Goal: Check status: Check status

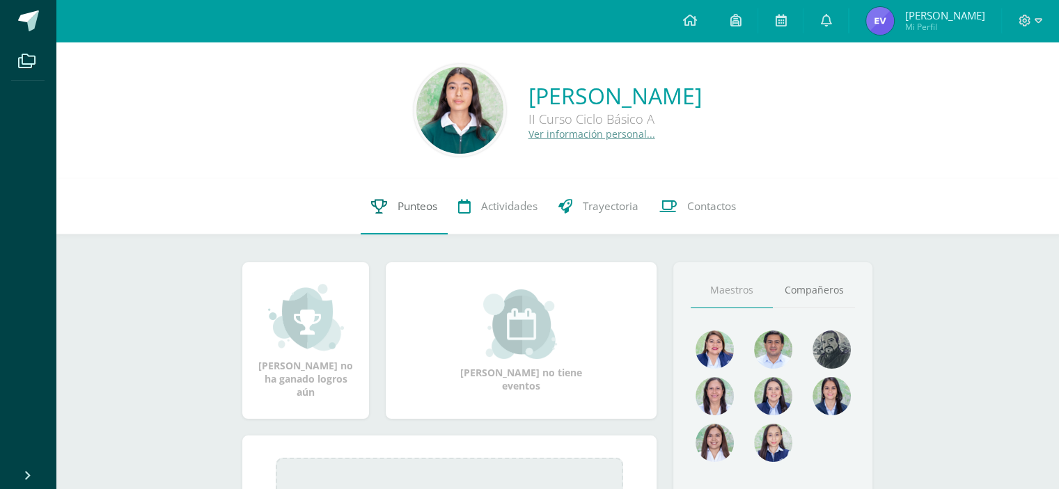
click at [381, 222] on link "Punteos" at bounding box center [404, 207] width 87 height 56
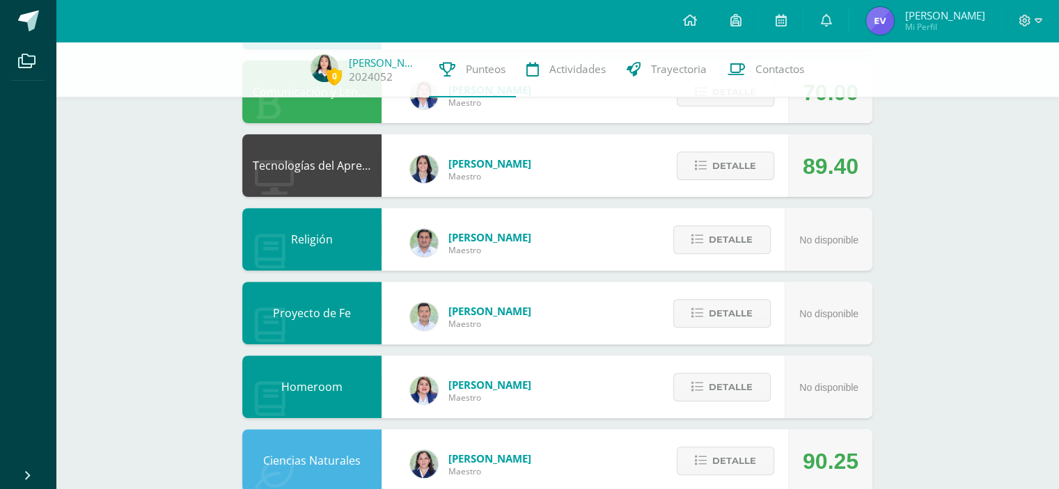
scroll to position [462, 0]
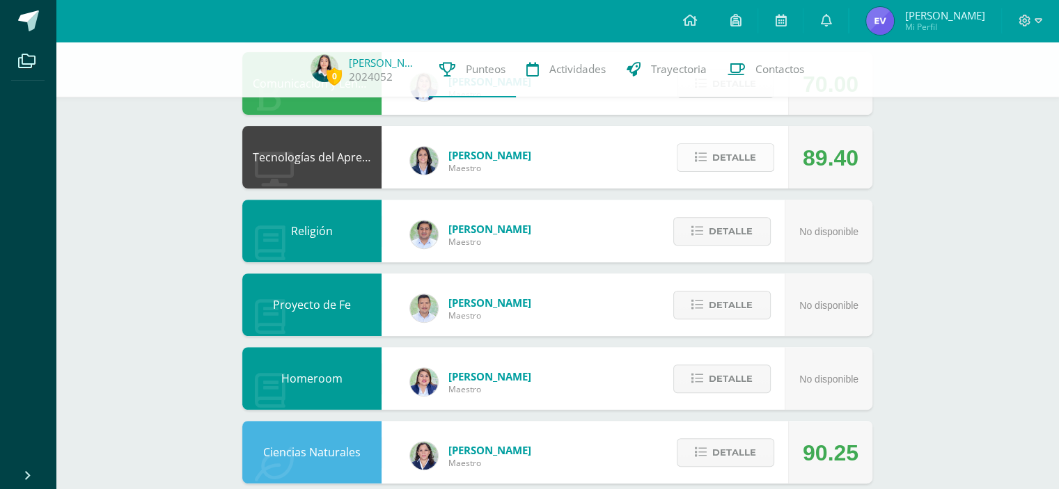
click at [746, 145] on span "Detalle" at bounding box center [734, 158] width 44 height 26
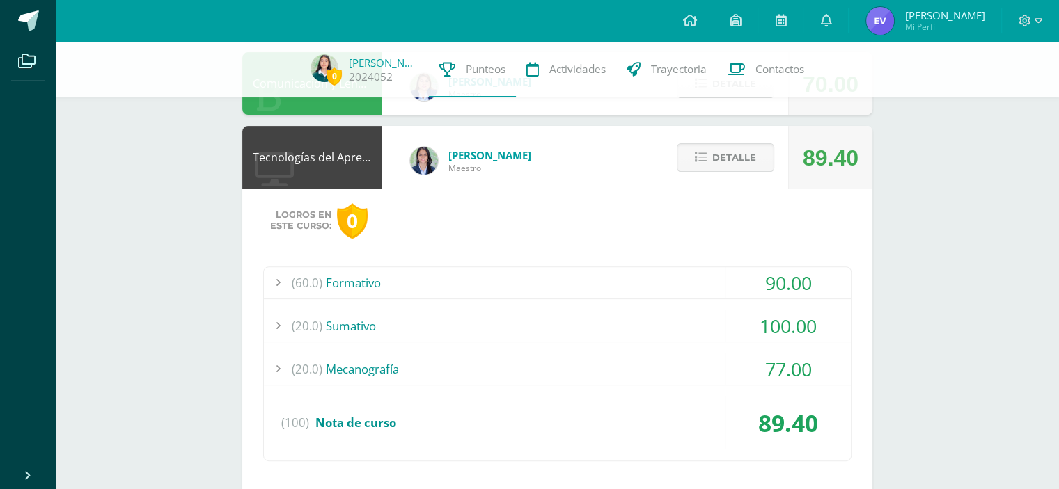
click at [696, 354] on div "(20.0) Mecanografía" at bounding box center [557, 369] width 587 height 31
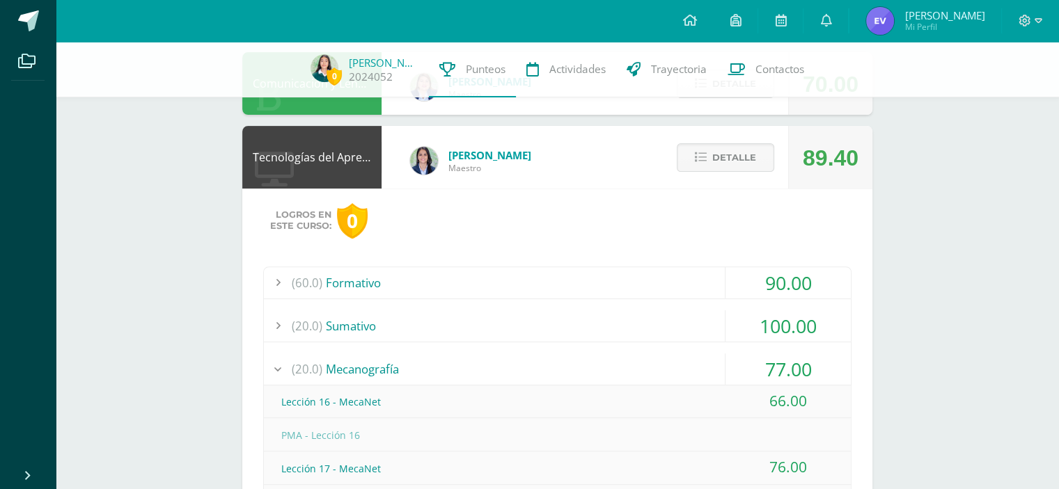
click at [704, 285] on div "(60.0) Formativo" at bounding box center [557, 282] width 587 height 31
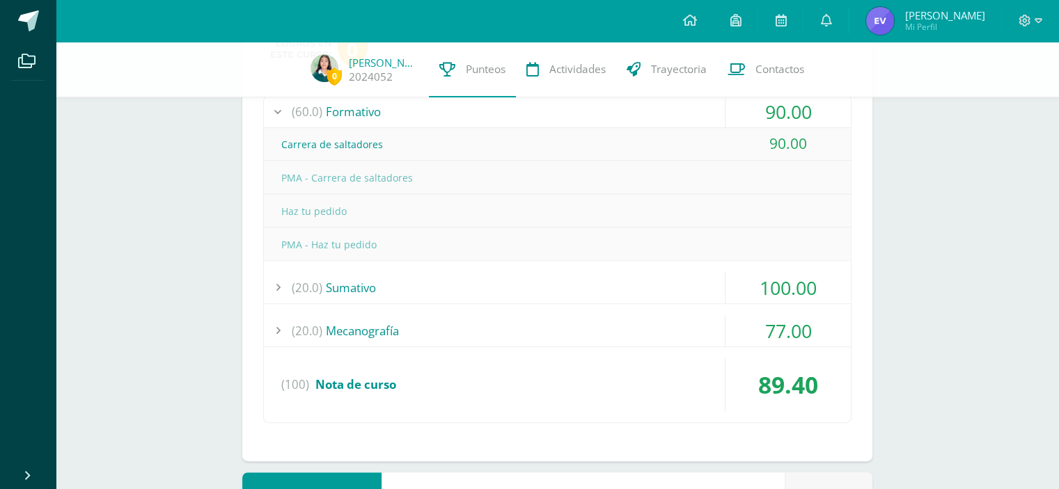
scroll to position [618, 0]
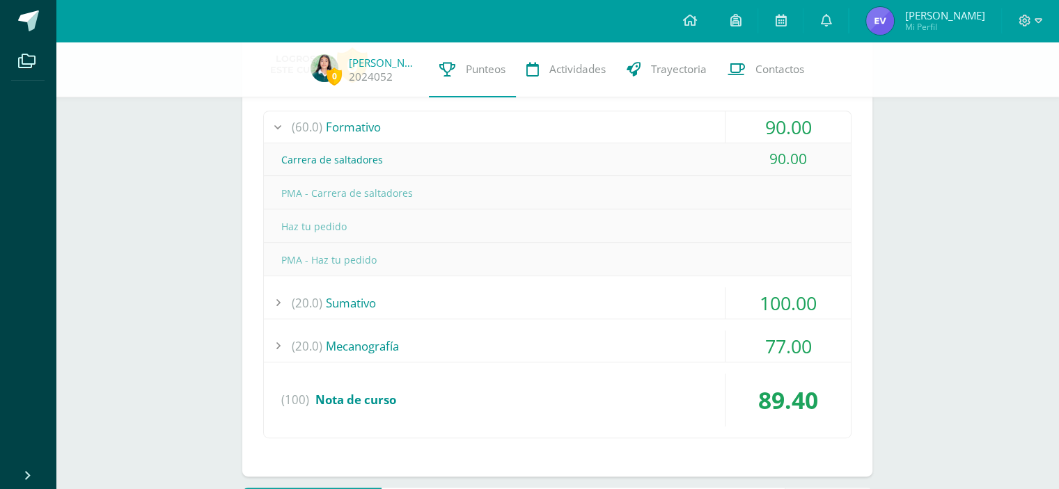
click at [777, 327] on div "(60.0) Formativo 90.00 Carrera de saltadores 90.00" at bounding box center [557, 275] width 588 height 328
click at [782, 346] on div "77.00" at bounding box center [787, 346] width 125 height 31
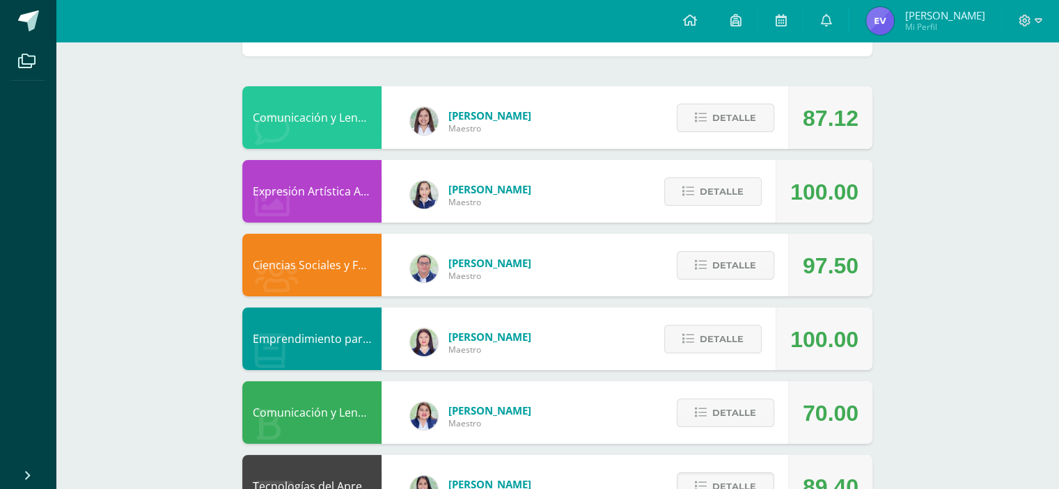
scroll to position [0, 0]
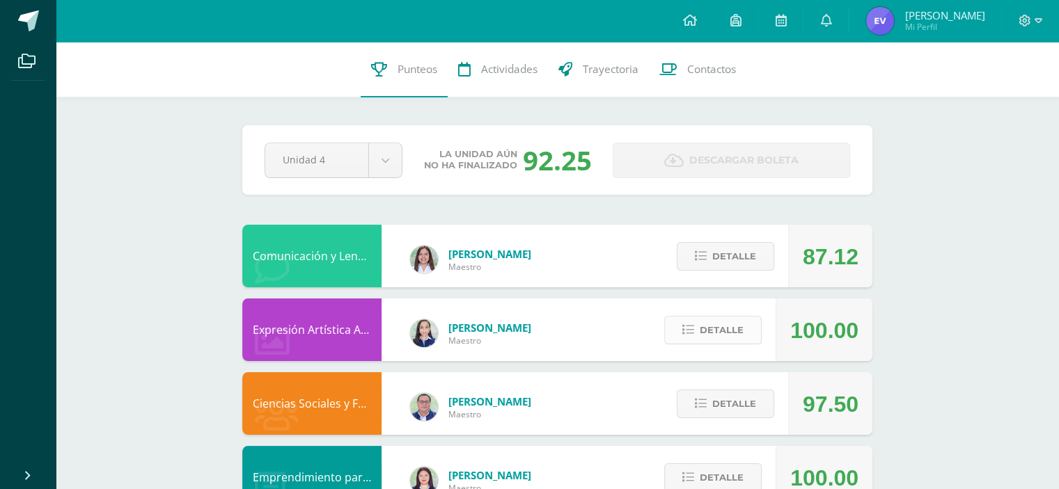
click at [716, 339] on span "Detalle" at bounding box center [722, 330] width 44 height 26
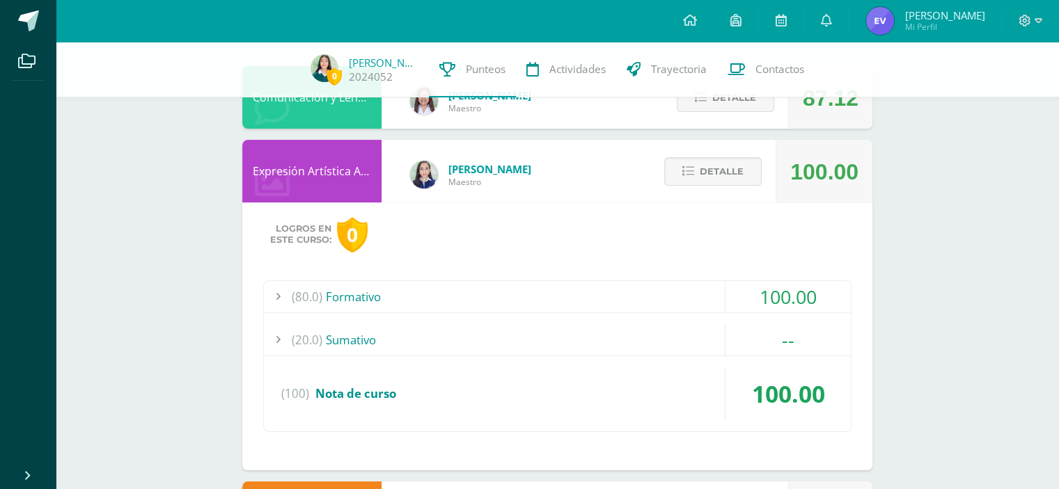
scroll to position [145, 0]
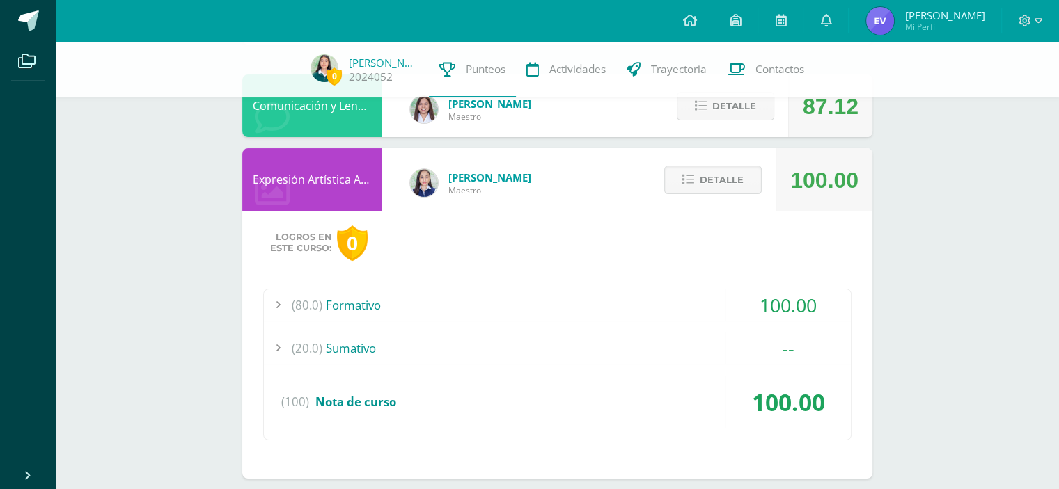
click at [784, 301] on div "100.00" at bounding box center [787, 305] width 125 height 31
